Goal: Task Accomplishment & Management: Manage account settings

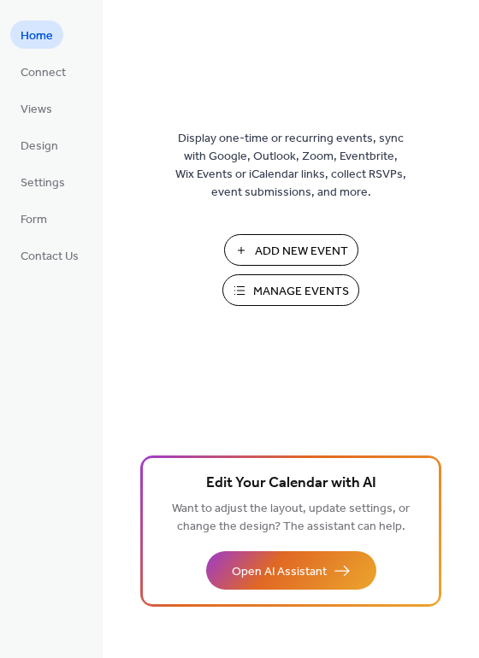
click at [242, 289] on button "Manage Events" at bounding box center [290, 290] width 137 height 32
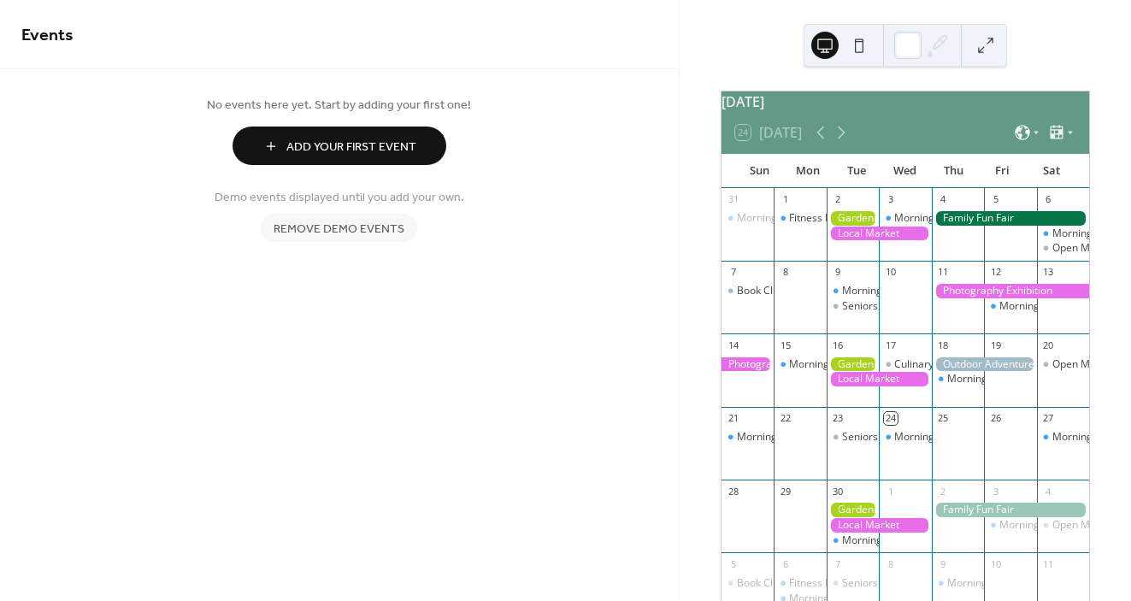
click at [403, 146] on span "Add Your First Event" at bounding box center [351, 148] width 130 height 18
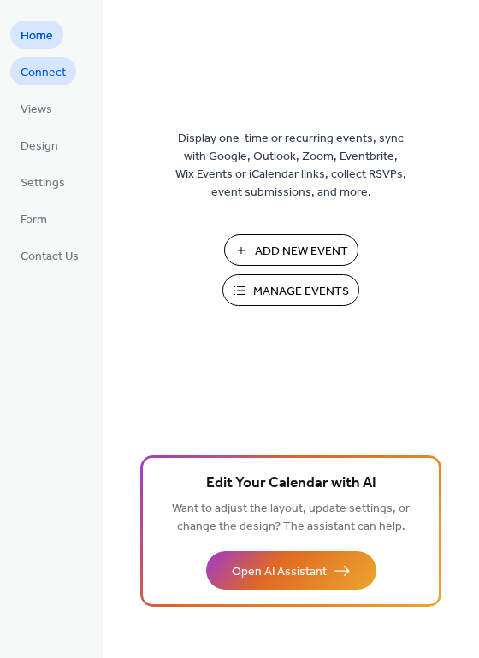
click at [59, 69] on span "Connect" at bounding box center [43, 73] width 45 height 18
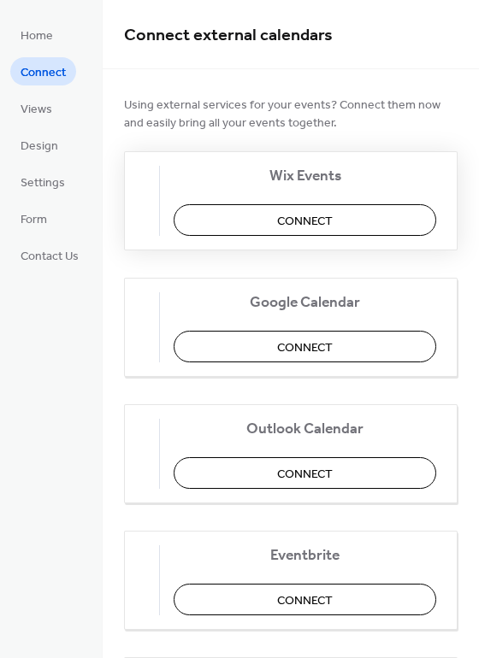
click at [314, 213] on span "Connect" at bounding box center [305, 222] width 56 height 18
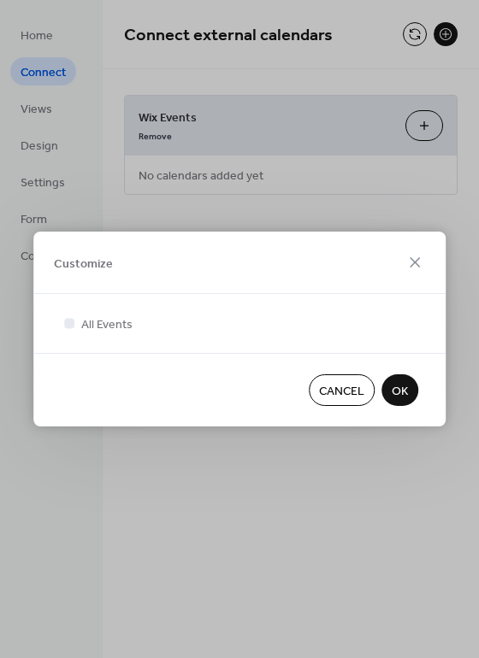
click at [408, 383] on button "OK" at bounding box center [399, 391] width 37 height 32
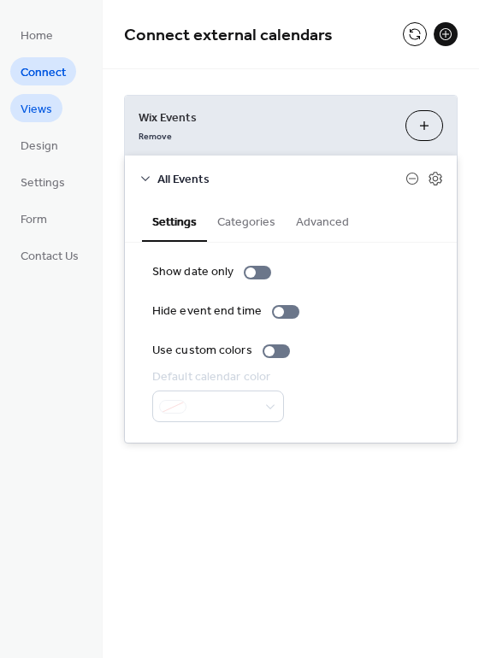
click at [33, 110] on span "Views" at bounding box center [37, 110] width 32 height 18
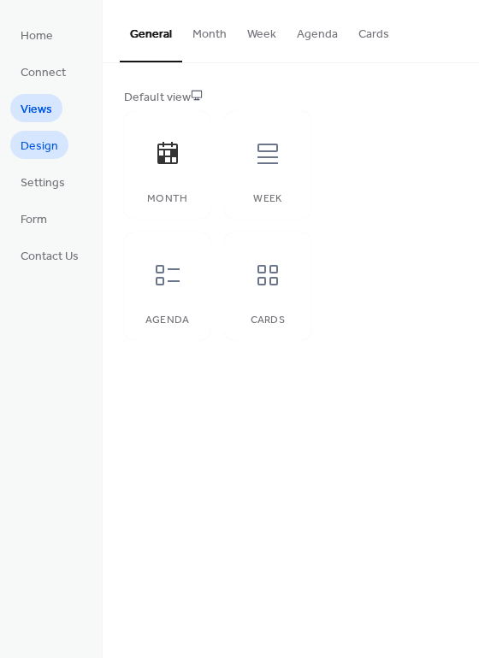
click at [41, 150] on span "Design" at bounding box center [40, 147] width 38 height 18
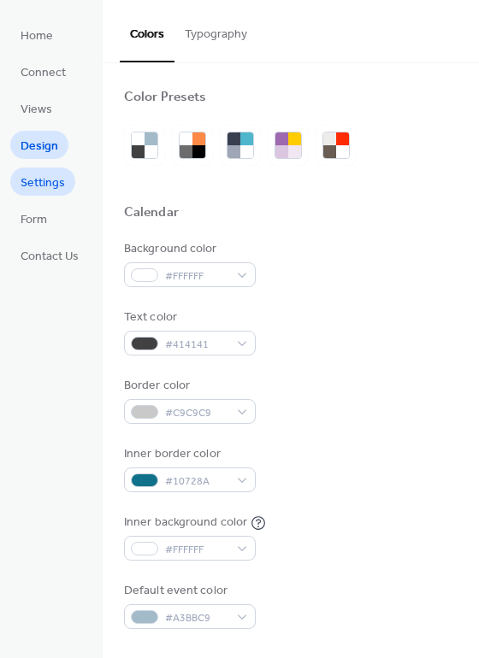
click at [42, 174] on span "Settings" at bounding box center [43, 183] width 44 height 18
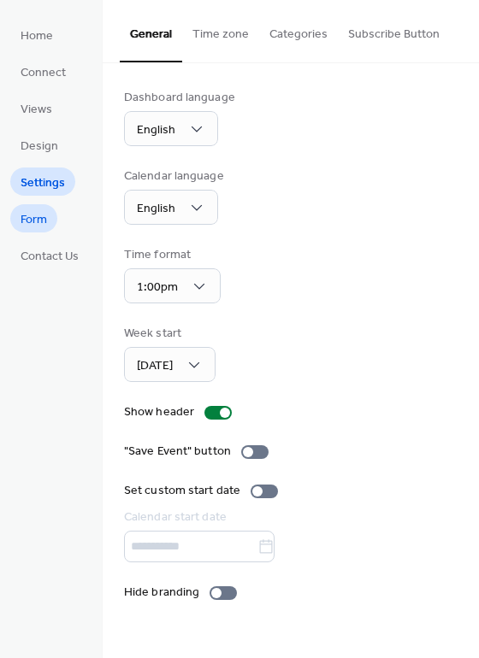
click at [44, 211] on span "Form" at bounding box center [34, 220] width 27 height 18
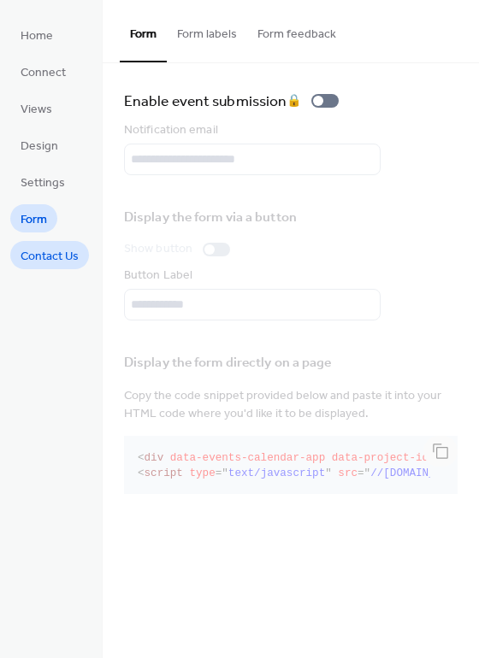
click at [41, 257] on span "Contact Us" at bounding box center [50, 257] width 58 height 18
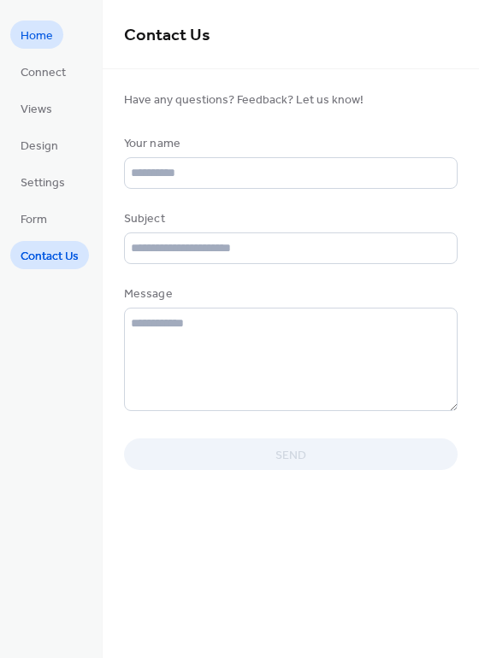
click at [38, 44] on span "Home" at bounding box center [37, 36] width 32 height 18
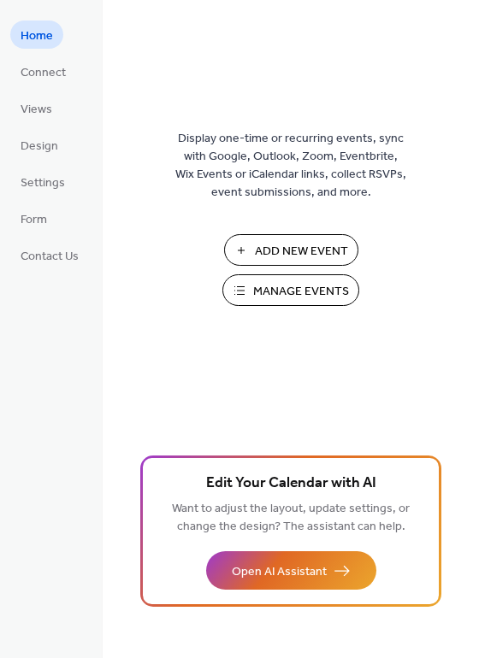
click at [260, 288] on span "Manage Events" at bounding box center [301, 292] width 96 height 18
click at [262, 293] on span "Manage Events" at bounding box center [301, 292] width 96 height 18
click at [68, 69] on link "Connect" at bounding box center [43, 71] width 66 height 28
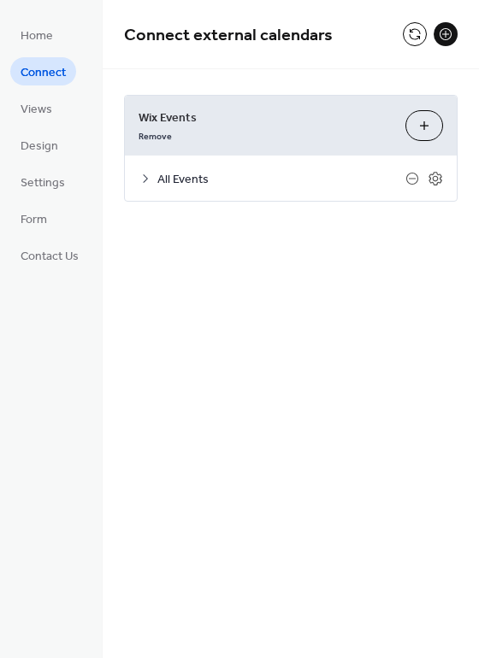
click at [165, 183] on span "All Events" at bounding box center [281, 180] width 248 height 18
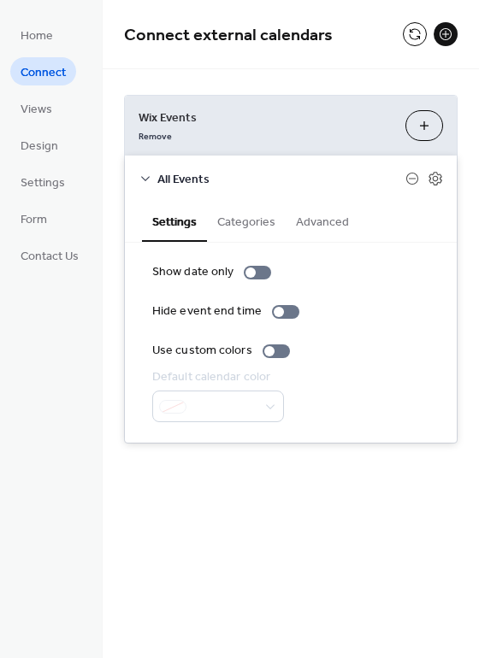
click at [244, 220] on button "Categories" at bounding box center [246, 220] width 79 height 39
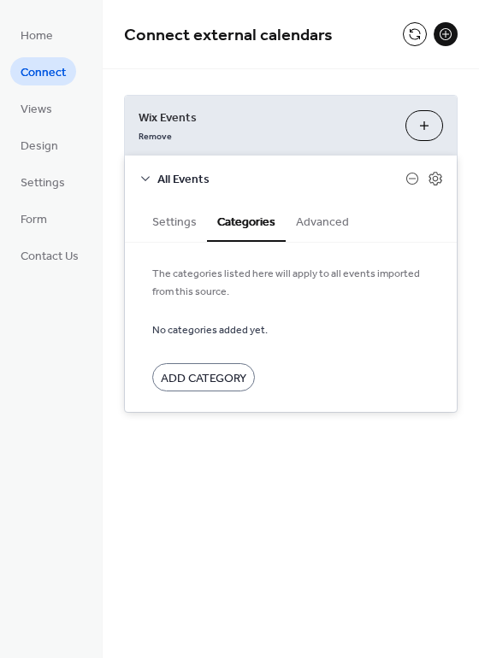
click at [191, 225] on button "Settings" at bounding box center [174, 220] width 65 height 39
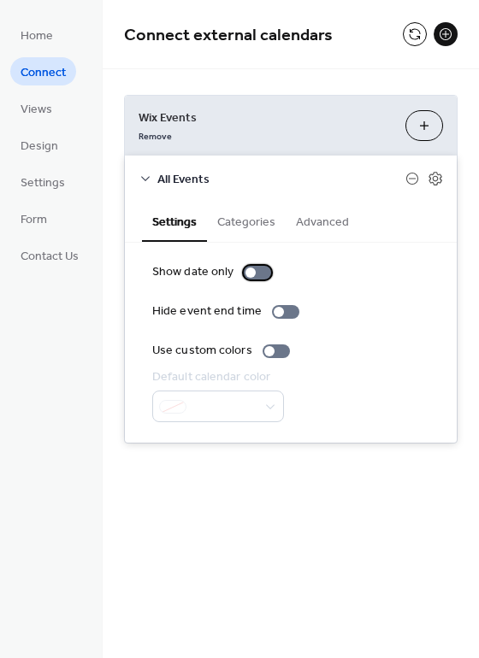
click at [260, 271] on div at bounding box center [257, 273] width 27 height 14
click at [244, 273] on div at bounding box center [257, 273] width 27 height 14
click at [257, 218] on button "Categories" at bounding box center [246, 220] width 79 height 39
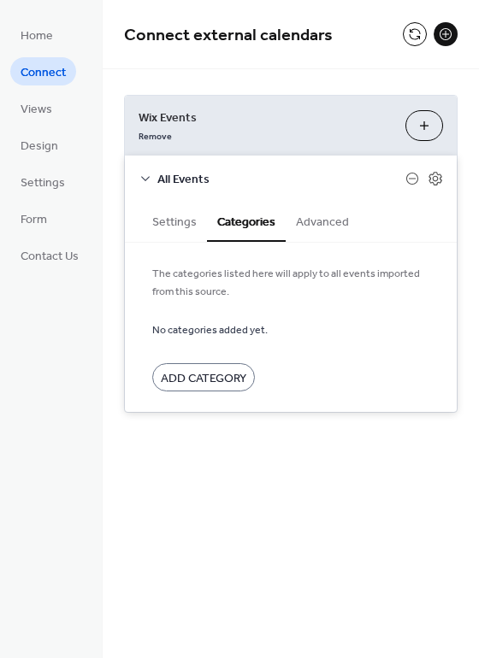
click at [310, 221] on button "Advanced" at bounding box center [323, 220] width 74 height 39
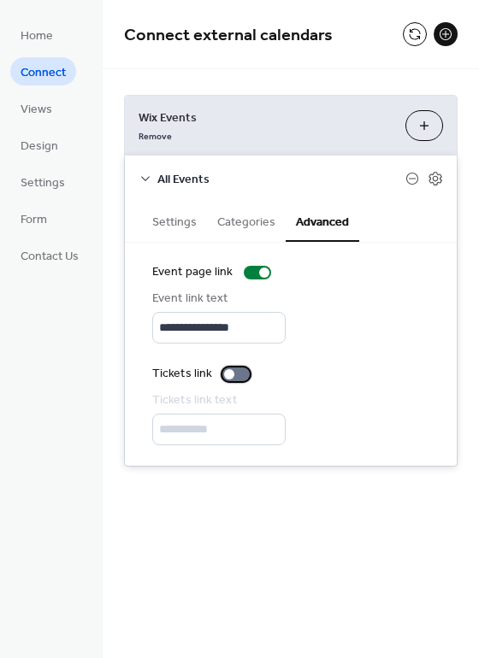
click at [247, 373] on div at bounding box center [235, 375] width 27 height 14
click at [225, 376] on div at bounding box center [235, 375] width 27 height 14
click at [38, 96] on link "Views" at bounding box center [36, 108] width 52 height 28
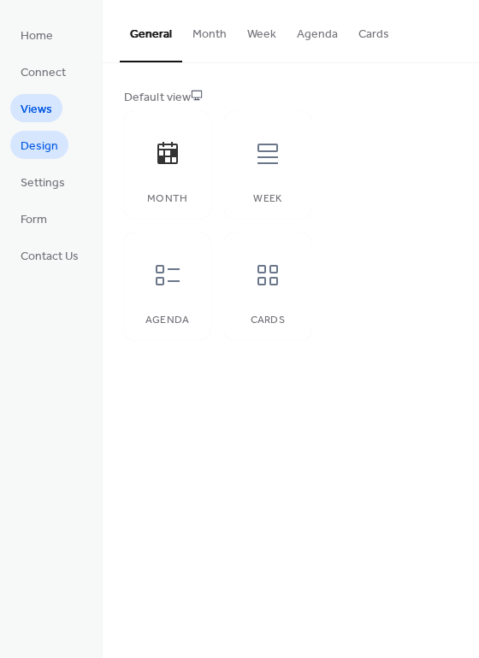
click at [34, 141] on span "Design" at bounding box center [40, 147] width 38 height 18
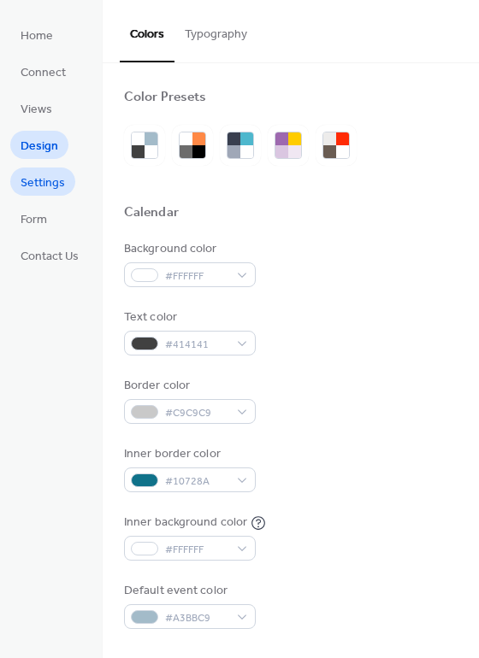
click at [44, 192] on span "Settings" at bounding box center [43, 183] width 44 height 18
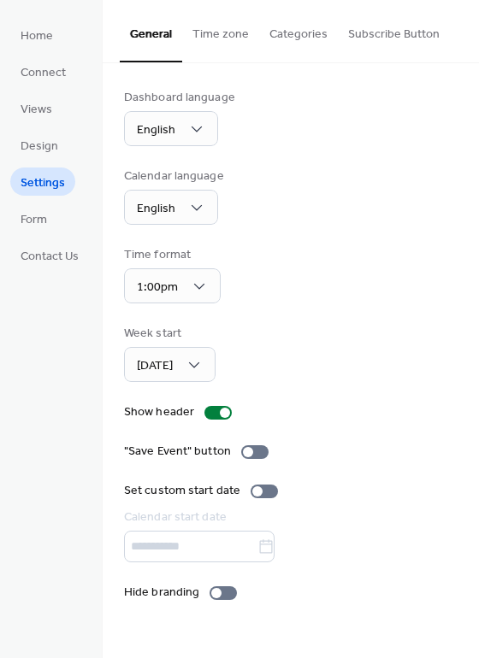
click at [65, 222] on ul "Home Connect Views Design Settings Form Contact Us" at bounding box center [49, 145] width 79 height 249
click at [44, 213] on span "Form" at bounding box center [34, 220] width 27 height 18
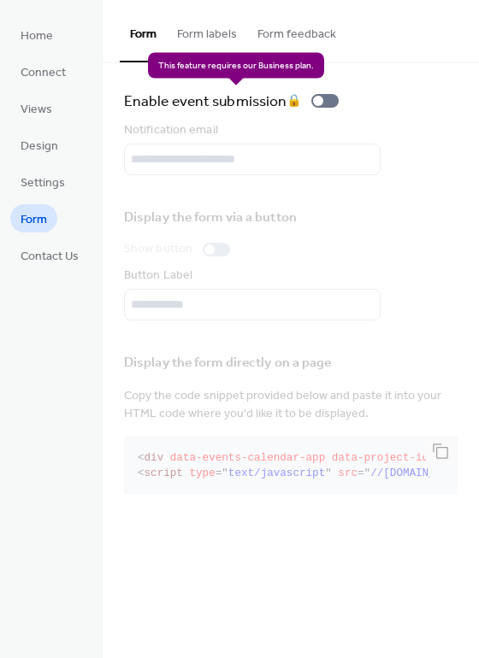
click at [333, 100] on div "Enable event submission 🔒" at bounding box center [234, 101] width 221 height 24
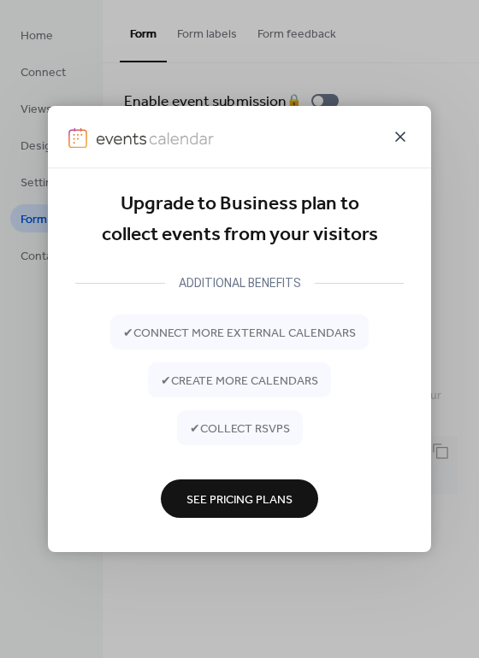
click at [403, 130] on icon at bounding box center [400, 137] width 21 height 21
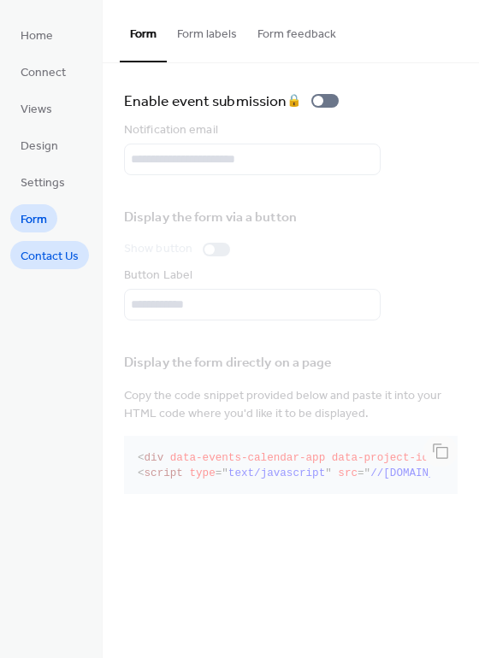
click at [62, 251] on span "Contact Us" at bounding box center [50, 257] width 58 height 18
